Goal: Task Accomplishment & Management: Use online tool/utility

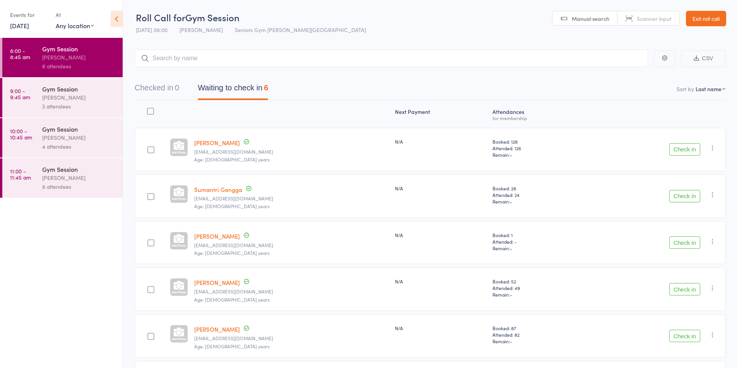
click at [702, 15] on link "Exit roll call" at bounding box center [706, 18] width 40 height 15
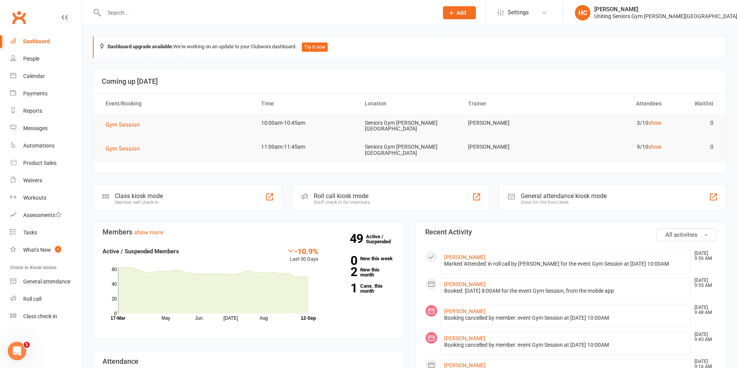
click at [405, 191] on div "Roll call kiosk mode Staff check-in for members" at bounding box center [391, 197] width 198 height 27
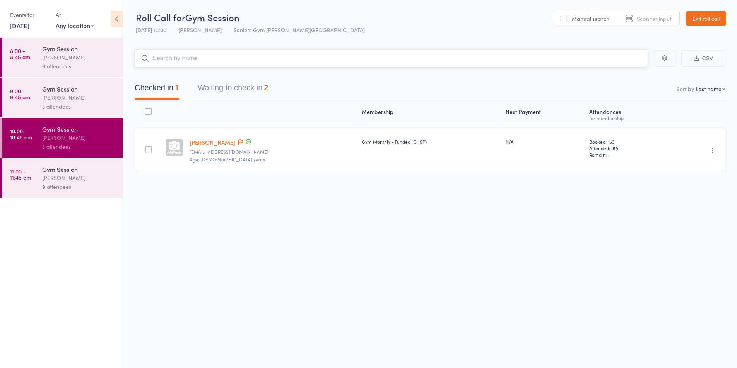
click at [241, 91] on button "Waiting to check in 2" at bounding box center [233, 90] width 70 height 20
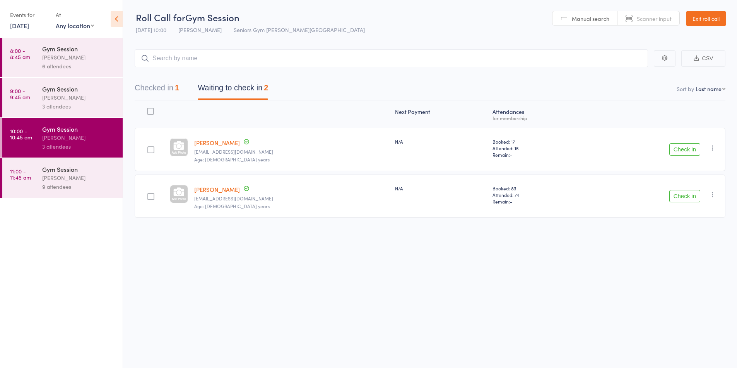
click at [48, 101] on div "[PERSON_NAME]" at bounding box center [79, 97] width 74 height 9
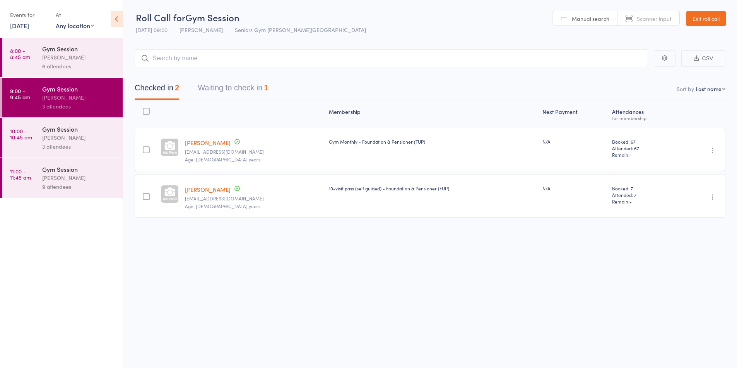
click at [263, 91] on button "Waiting to check in 1" at bounding box center [233, 90] width 70 height 20
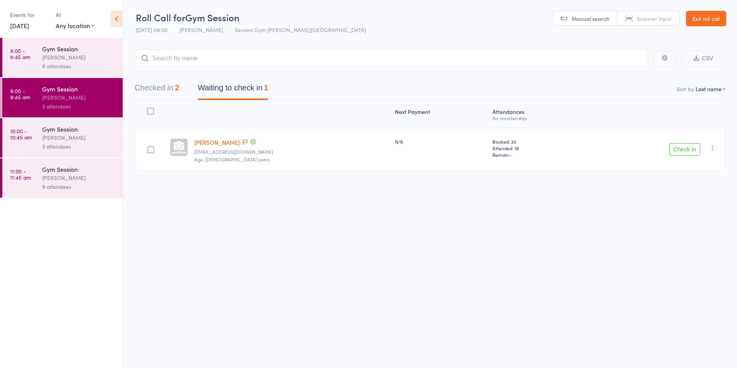
click at [670, 141] on div "Check in Check in Send message Add Note Add Task Add Flag Remove Mark absent" at bounding box center [655, 149] width 140 height 43
click at [676, 144] on button "Check in" at bounding box center [684, 149] width 31 height 12
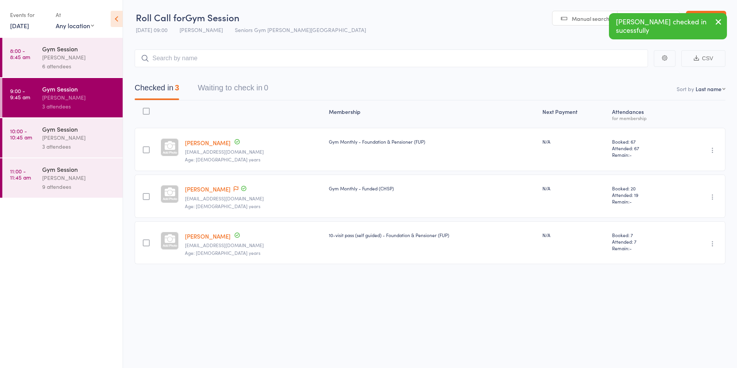
click at [46, 65] on div "6 attendees" at bounding box center [79, 66] width 74 height 9
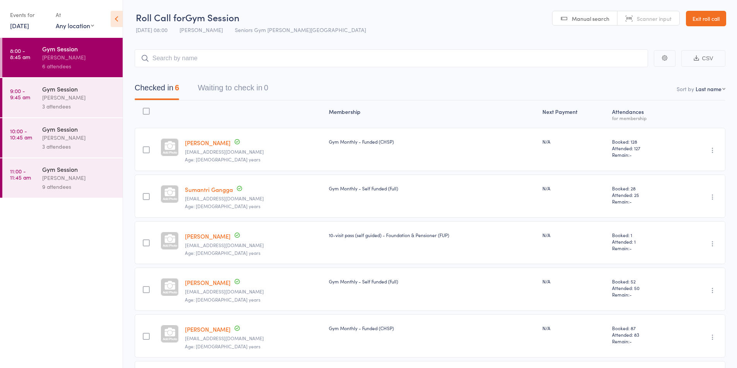
click at [95, 305] on ul "8:00 - 8:45 am Gym Session Hugo Chan 6 attendees 9:00 - 9:45 am Gym Session Hug…" at bounding box center [61, 203] width 123 height 331
click at [103, 101] on div "[PERSON_NAME]" at bounding box center [79, 97] width 74 height 9
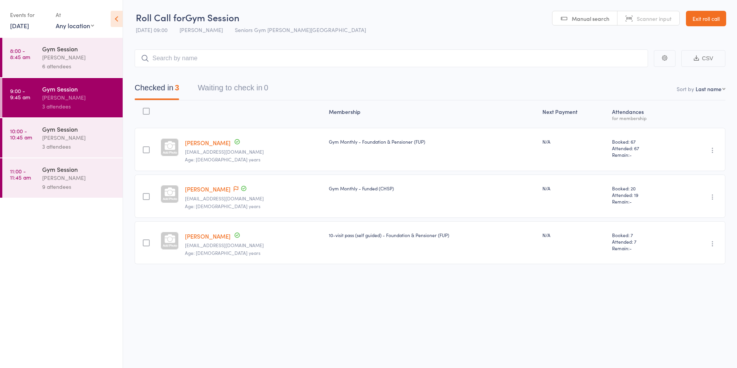
click at [95, 142] on div "[PERSON_NAME]" at bounding box center [79, 137] width 74 height 9
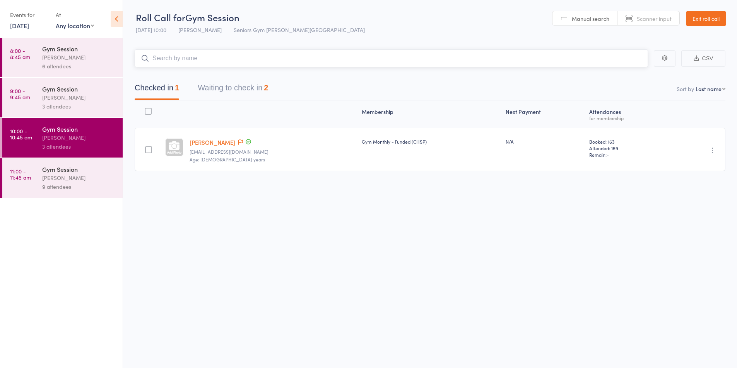
click at [235, 83] on button "Waiting to check in 2" at bounding box center [233, 90] width 70 height 20
